Goal: Task Accomplishment & Management: Manage account settings

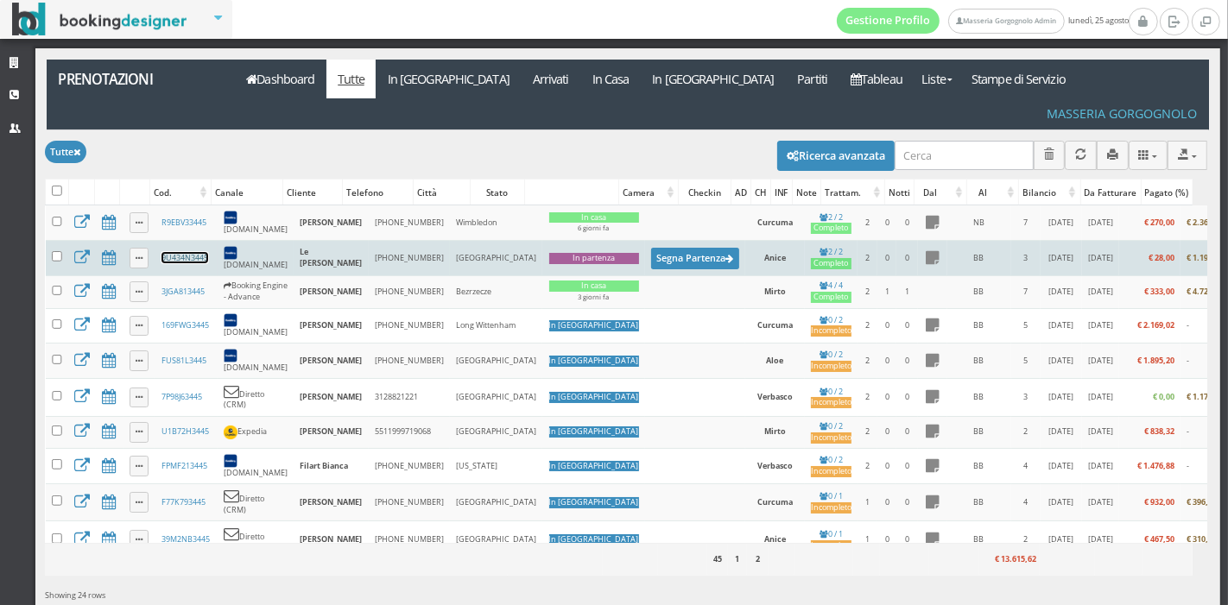
click at [182, 252] on link "9U434N3445" at bounding box center [184, 257] width 47 height 11
click at [651, 248] on button "Segna Partenza" at bounding box center [695, 259] width 88 height 22
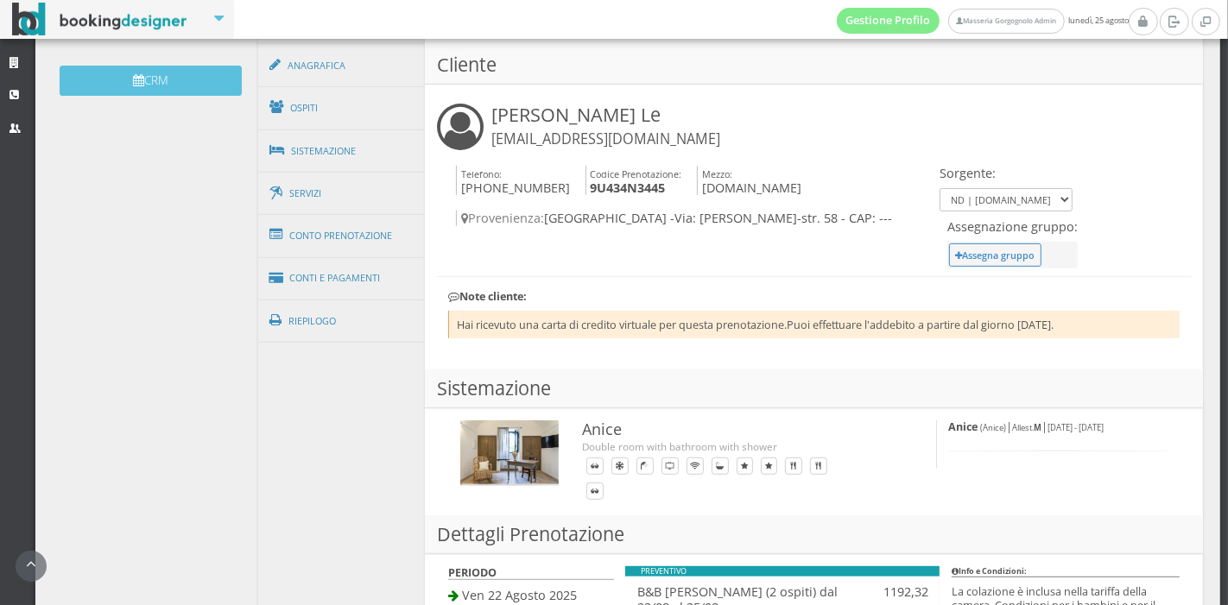
scroll to position [569, 0]
click at [349, 257] on link "Conti e Pagamenti" at bounding box center [342, 279] width 168 height 44
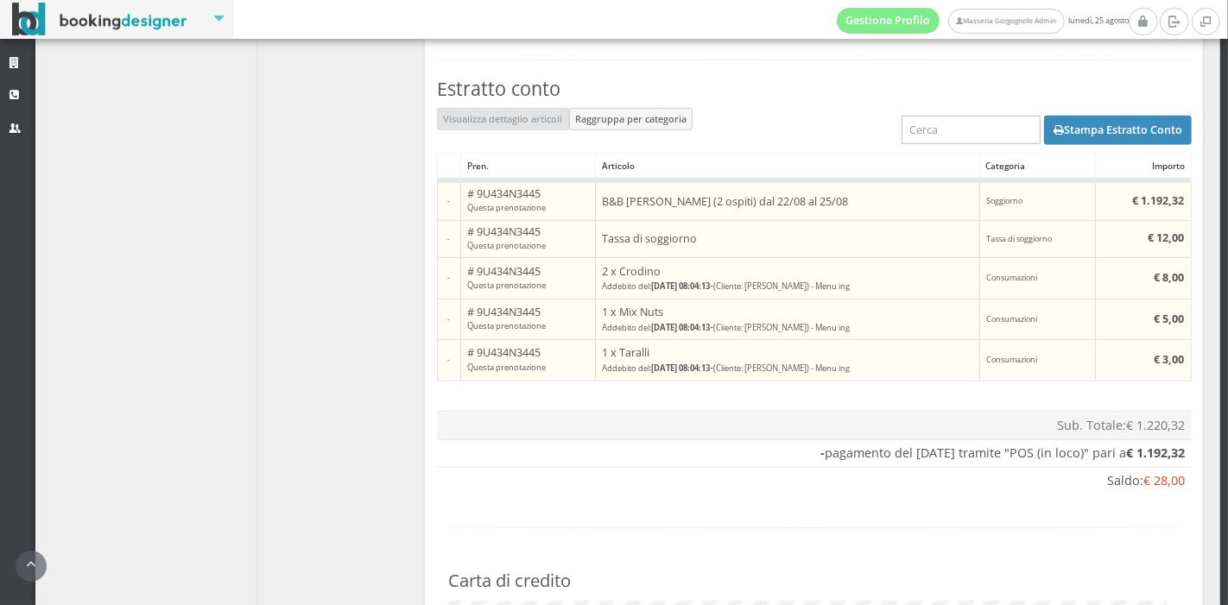
scroll to position [950, 0]
click at [1073, 139] on button "Stampa Estratto Conto" at bounding box center [1118, 128] width 148 height 29
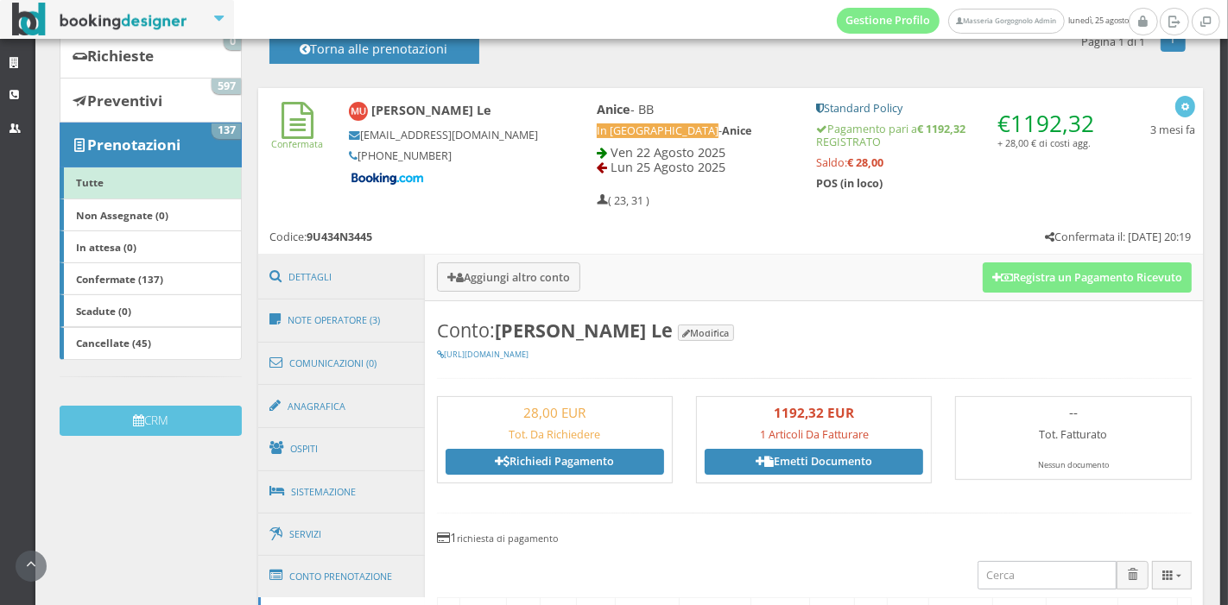
scroll to position [170, 0]
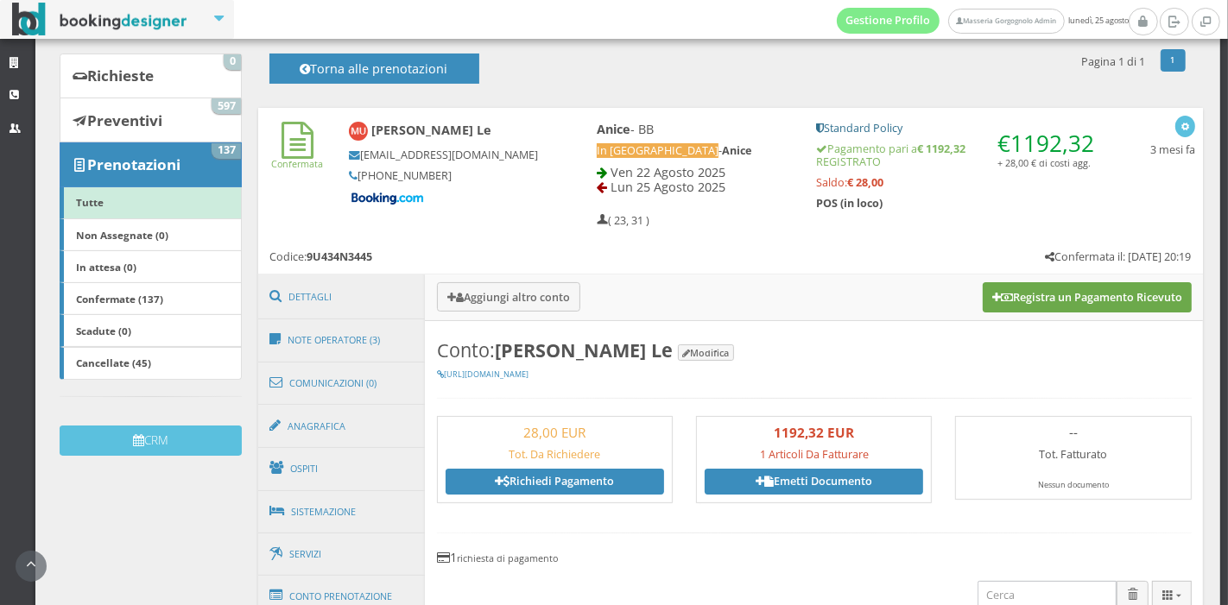
click at [997, 294] on button "Registra un Pagamento Ricevuto" at bounding box center [1087, 296] width 209 height 29
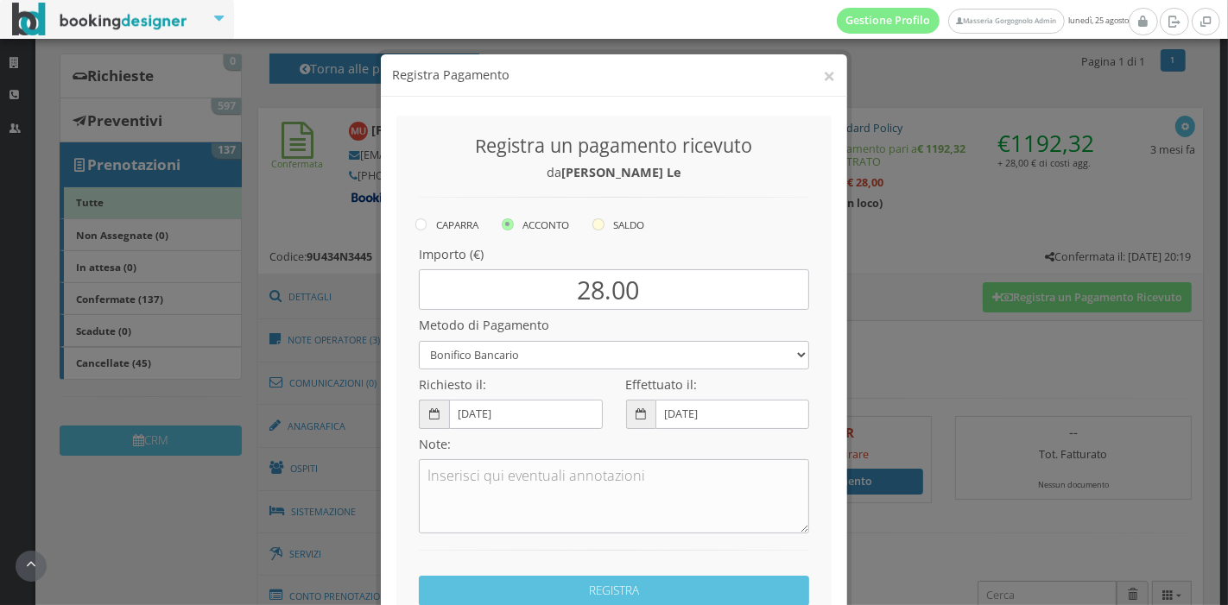
click at [599, 231] on label "SALDO" at bounding box center [618, 224] width 52 height 21
radio input "true"
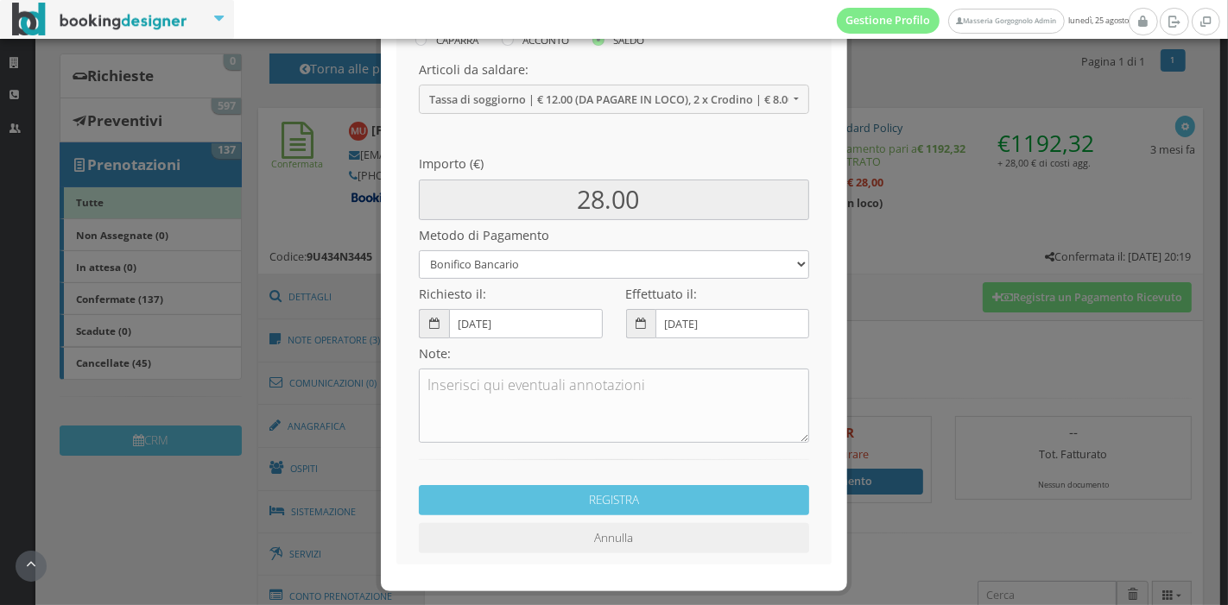
scroll to position [208, 0]
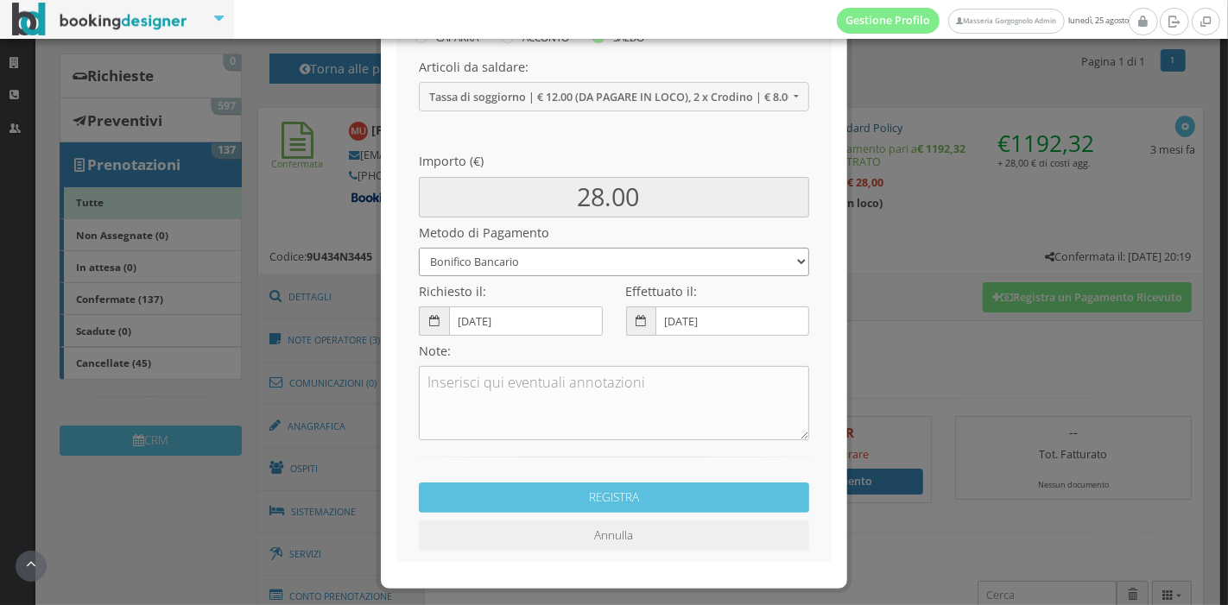
click at [582, 267] on select "Bonifico Bancario Carta di Credito Pay By Link Contanti Assegno Bancario Assegn…" at bounding box center [614, 262] width 390 height 28
select select
click at [419, 248] on select "Bonifico Bancario Carta di Credito Pay By Link Contanti Assegno Bancario Assegn…" at bounding box center [614, 262] width 390 height 28
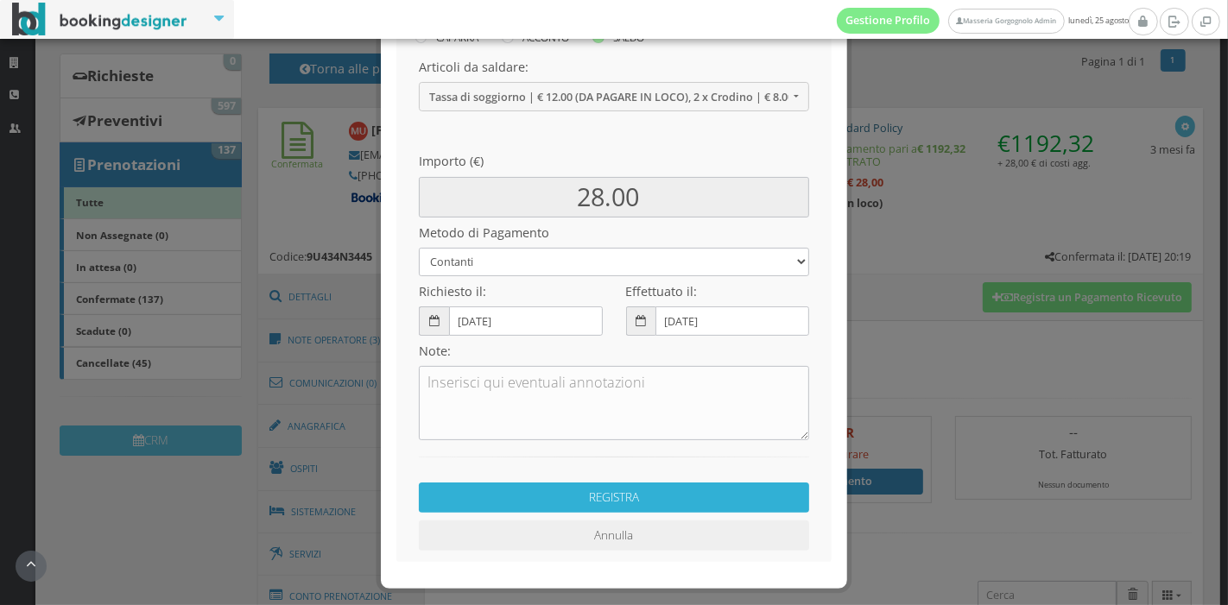
click at [562, 498] on button "REGISTRA" at bounding box center [614, 498] width 390 height 30
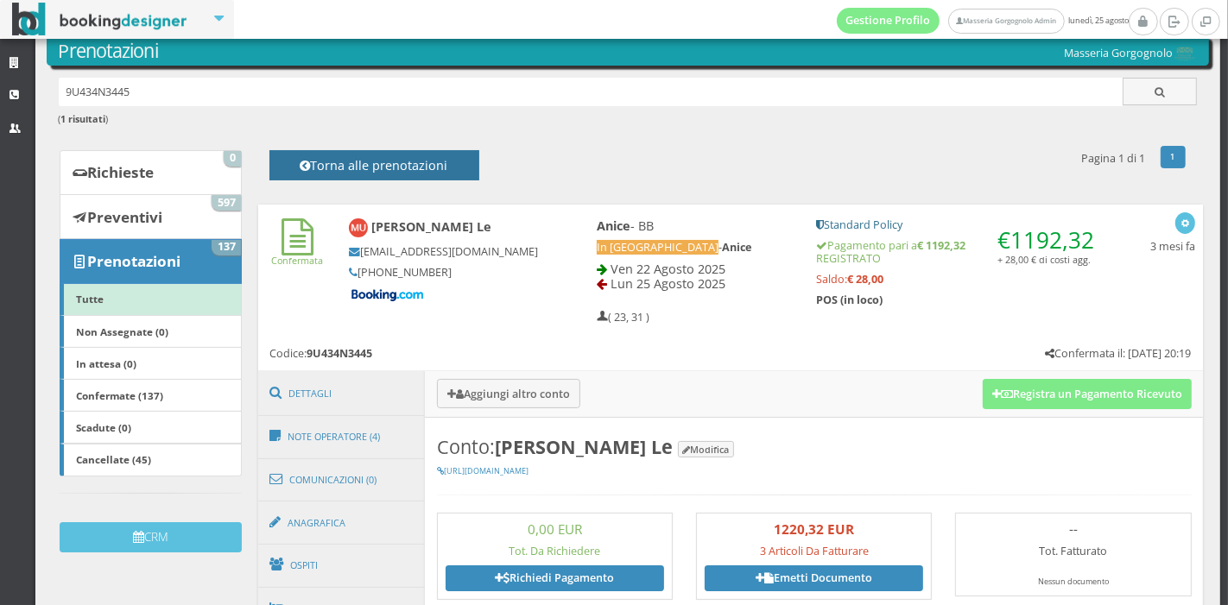
scroll to position [29, 0]
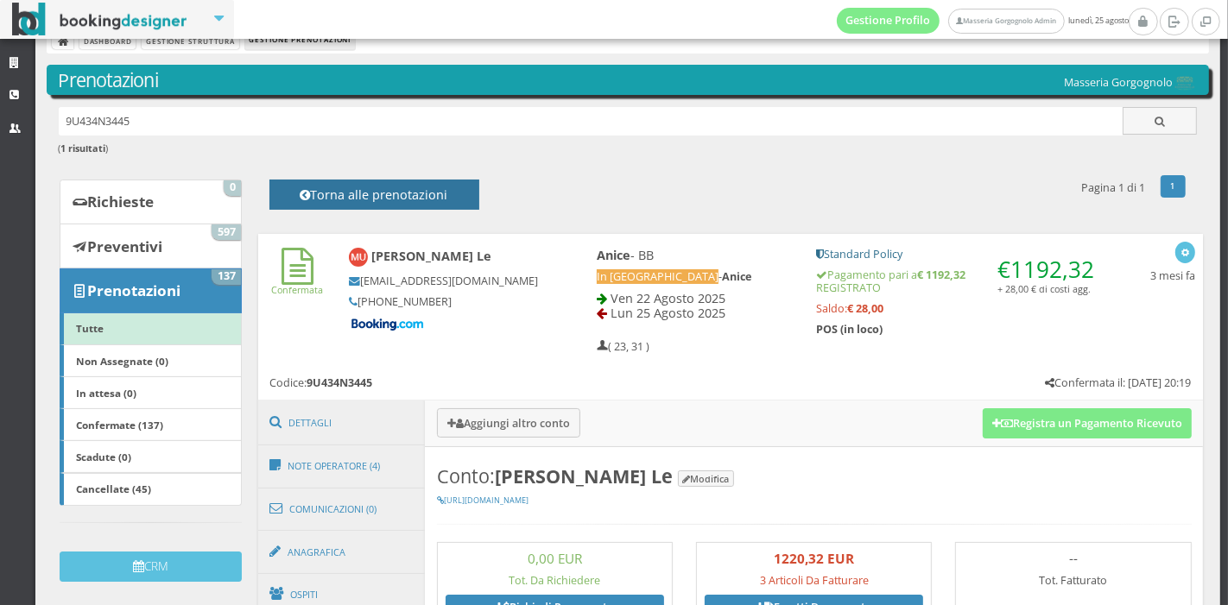
click at [372, 182] on button "Torna alle prenotazioni" at bounding box center [374, 195] width 210 height 30
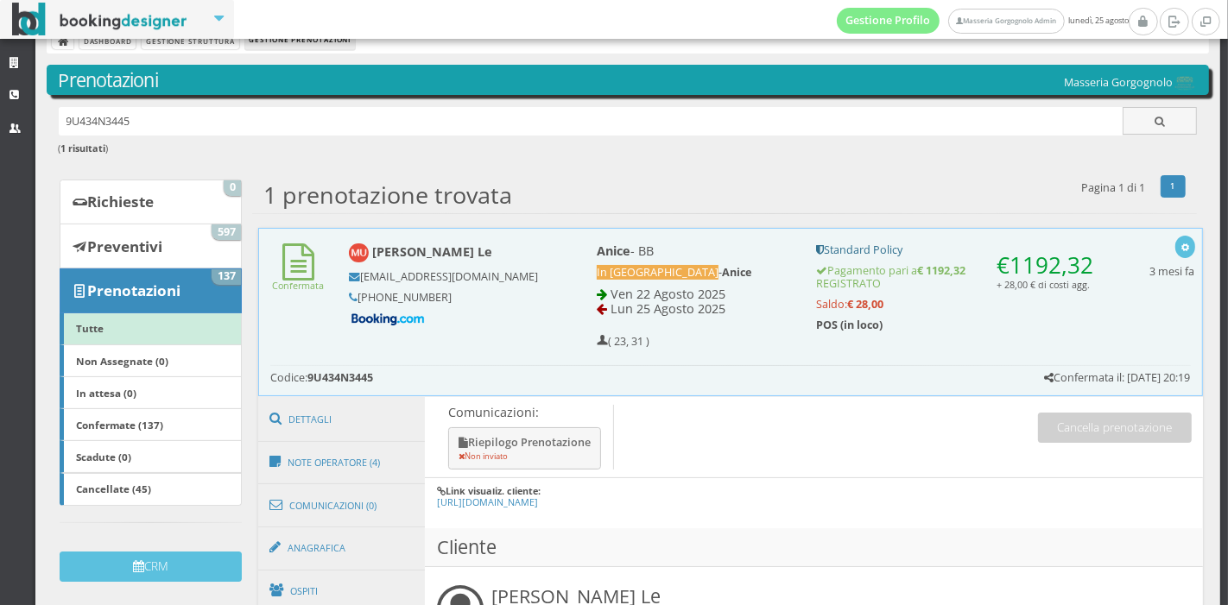
scroll to position [24, 0]
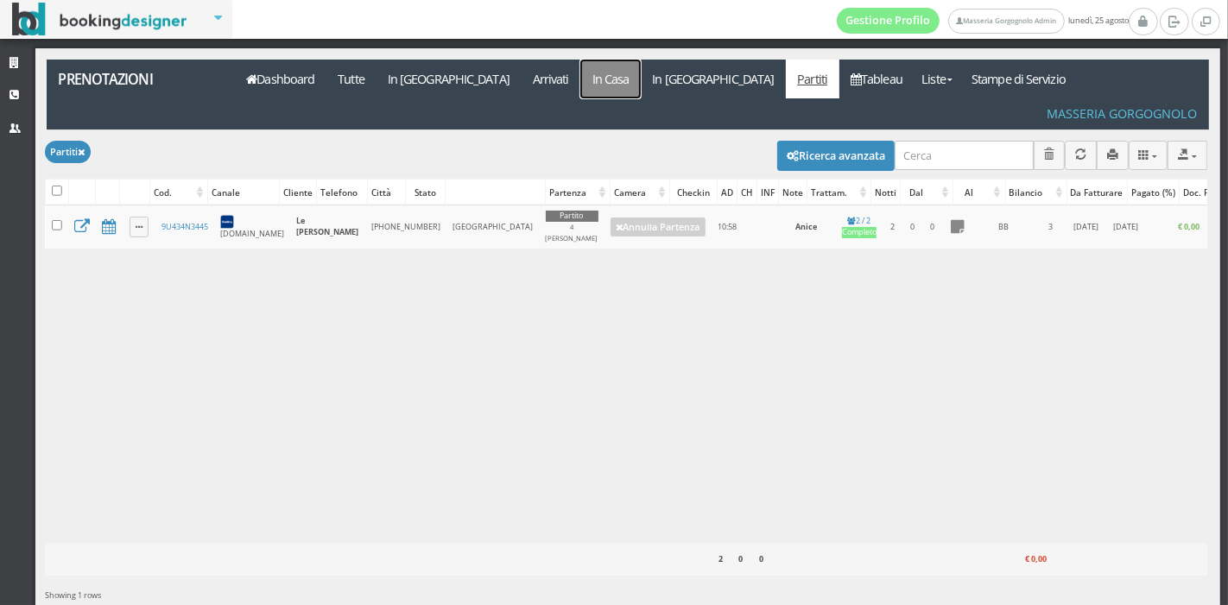
click at [580, 84] on link "In Casa" at bounding box center [610, 79] width 60 height 39
